Goal: Information Seeking & Learning: Learn about a topic

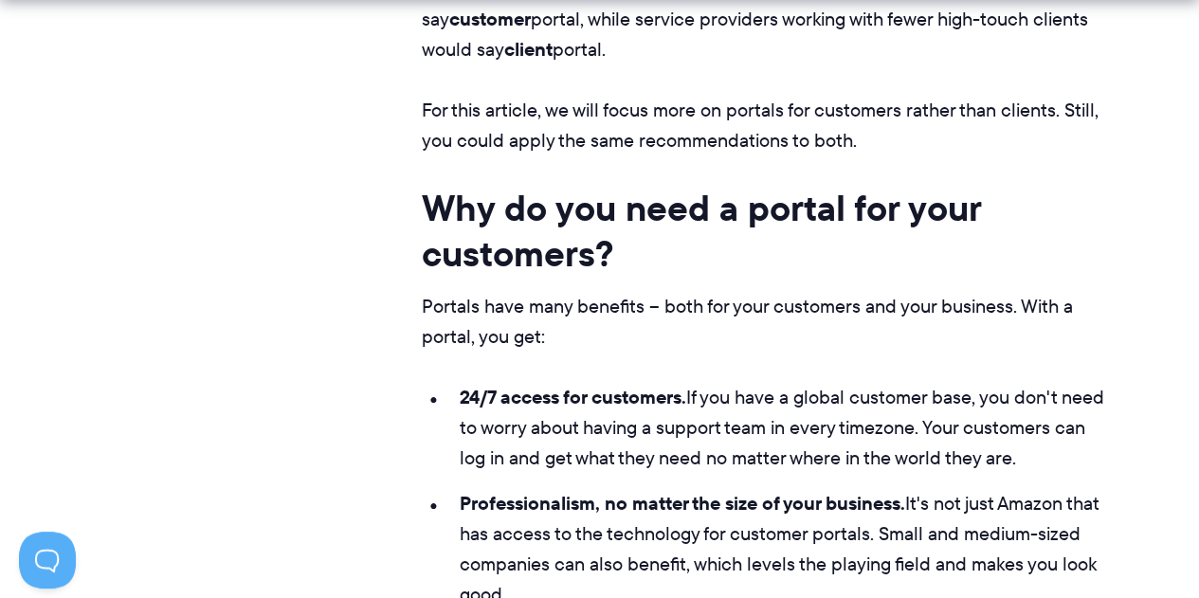
scroll to position [2274, 0]
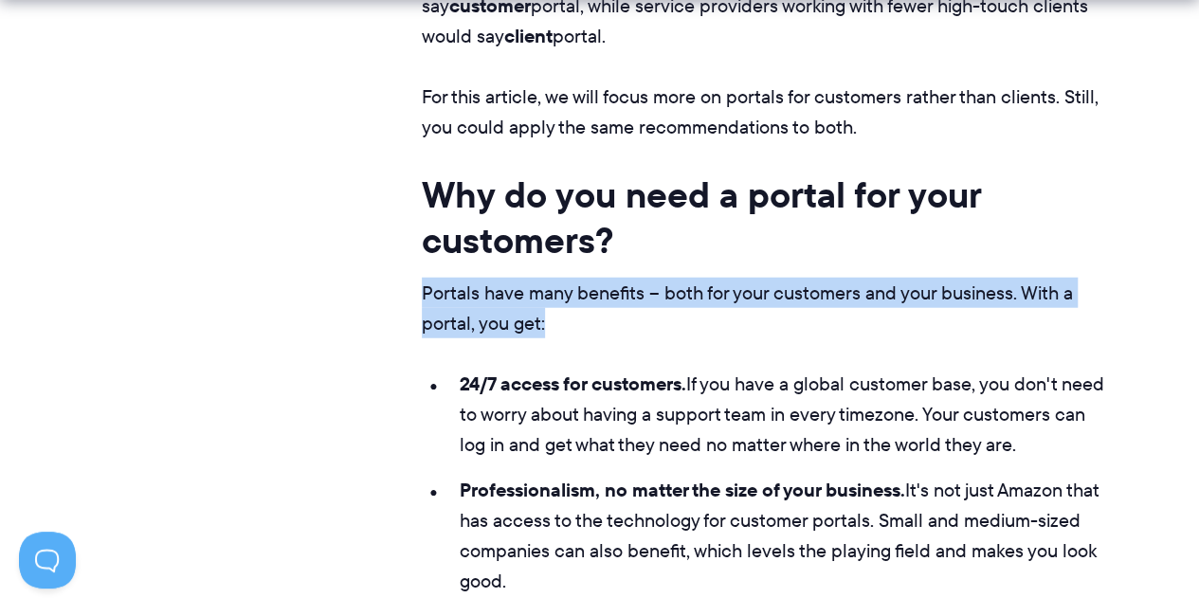
drag, startPoint x: 422, startPoint y: 289, endPoint x: 597, endPoint y: 327, distance: 179.3
click at [597, 327] on p "Portals have many benefits – both for your customers and your business. With a …" at bounding box center [766, 308] width 688 height 61
click at [703, 328] on p "Portals have many benefits – both for your customers and your business. With a …" at bounding box center [766, 308] width 688 height 61
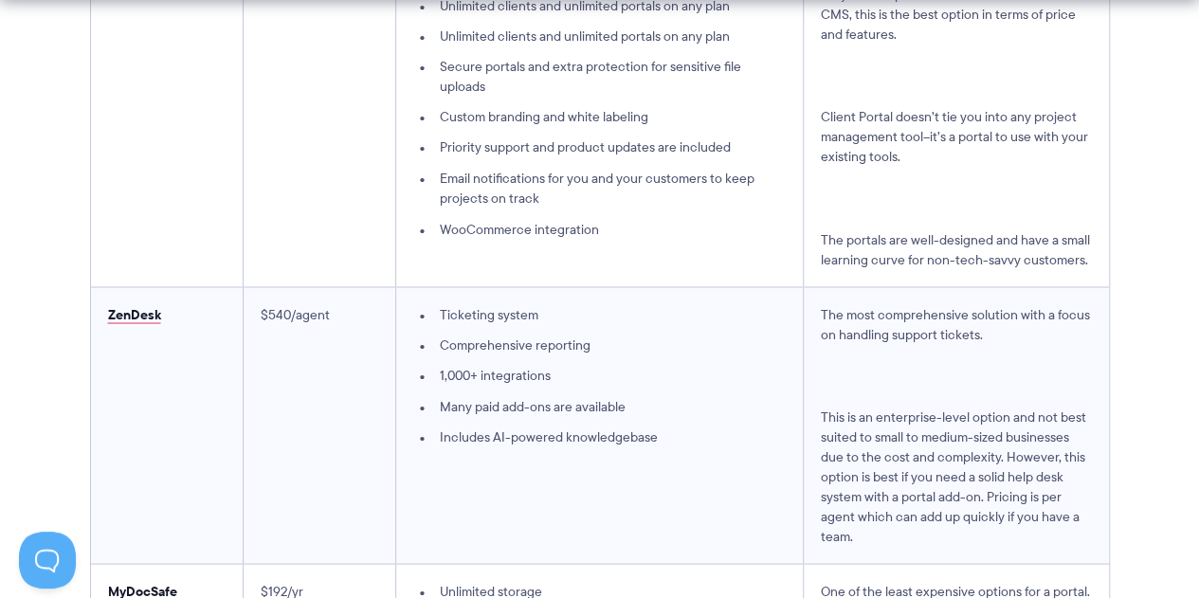
scroll to position [5211, 0]
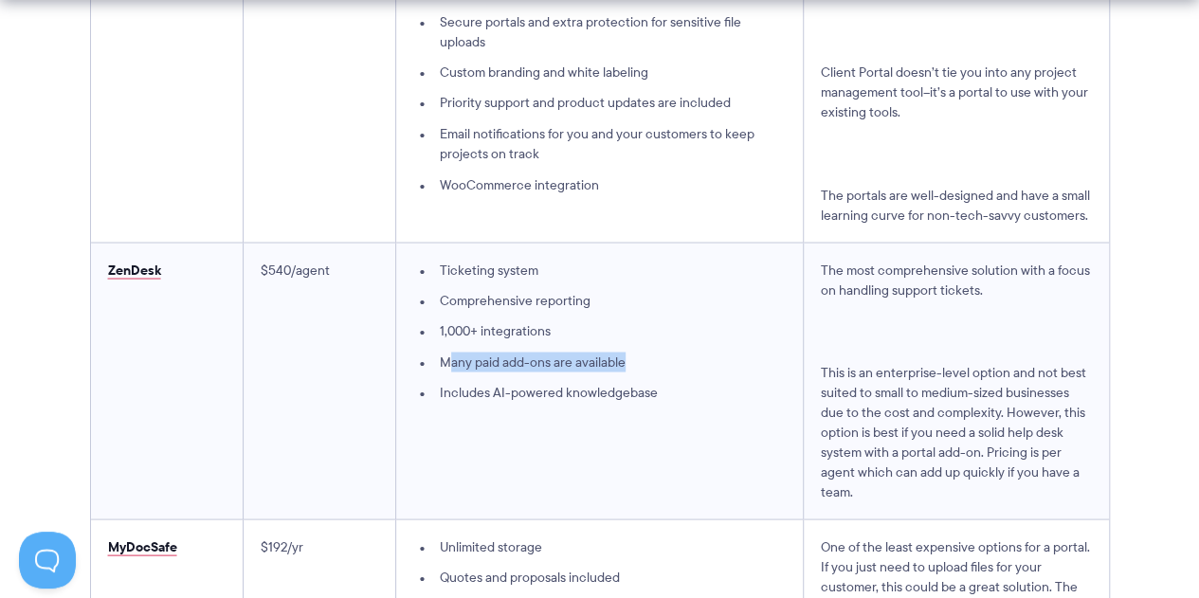
drag, startPoint x: 447, startPoint y: 361, endPoint x: 629, endPoint y: 363, distance: 181.9
click at [629, 363] on li "Many paid add-ons are available" at bounding box center [599, 362] width 372 height 20
click at [659, 414] on td "Ticketing system Comprehensive reporting 1,000+ integrations Many paid add-ons …" at bounding box center [599, 381] width 407 height 277
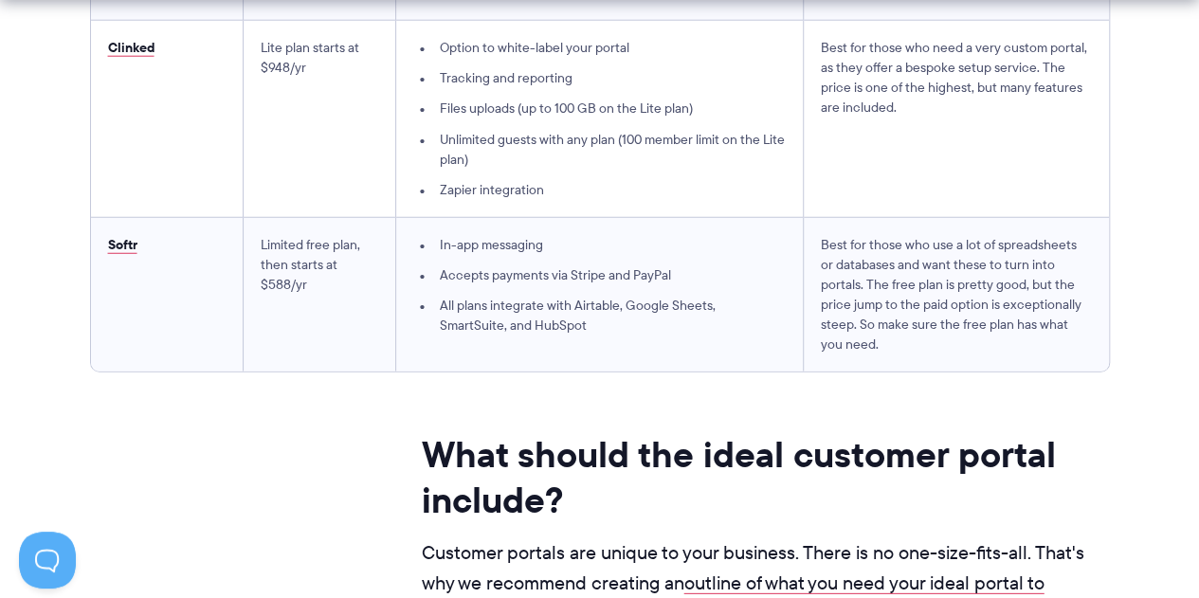
scroll to position [6064, 0]
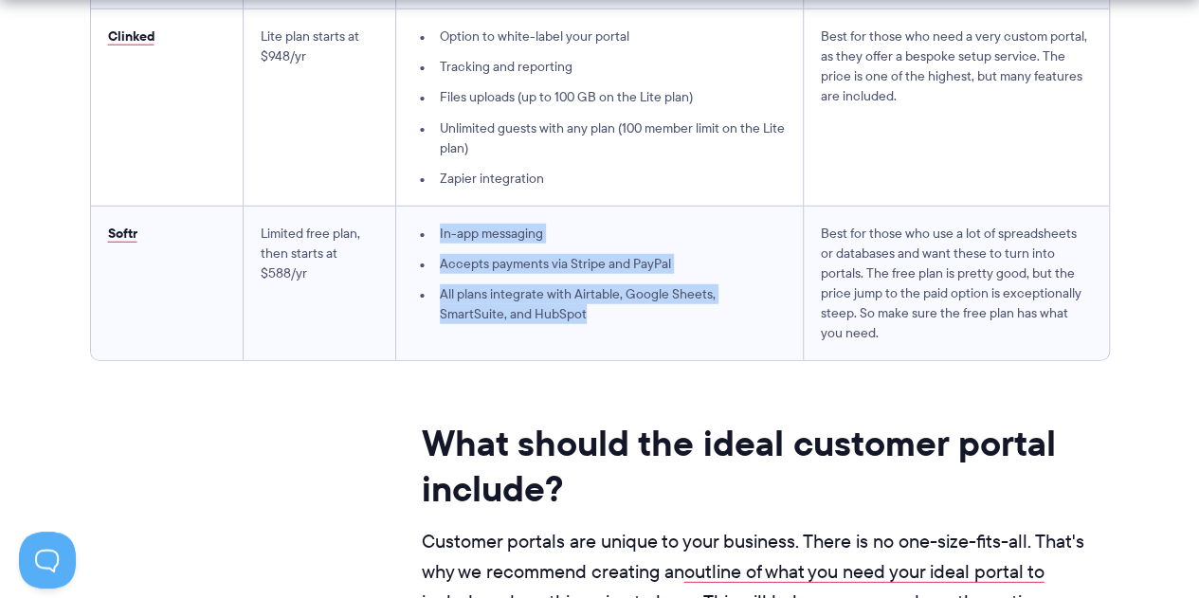
drag, startPoint x: 440, startPoint y: 232, endPoint x: 698, endPoint y: 329, distance: 276.1
click at [698, 329] on td "In-app messaging Accepts payments via Stripe and PayPal All plans integrate wit…" at bounding box center [599, 283] width 407 height 154
click at [699, 329] on td "In-app messaging Accepts payments via Stripe and PayPal All plans integrate wit…" at bounding box center [599, 283] width 407 height 154
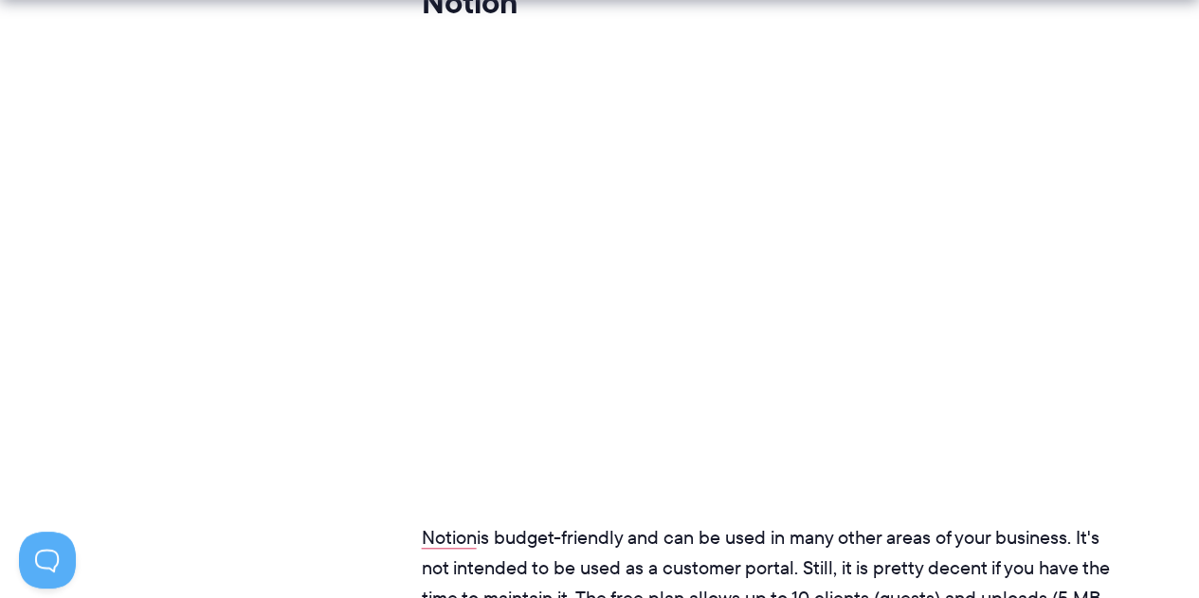
scroll to position [14970, 0]
